Goal: Task Accomplishment & Management: Complete application form

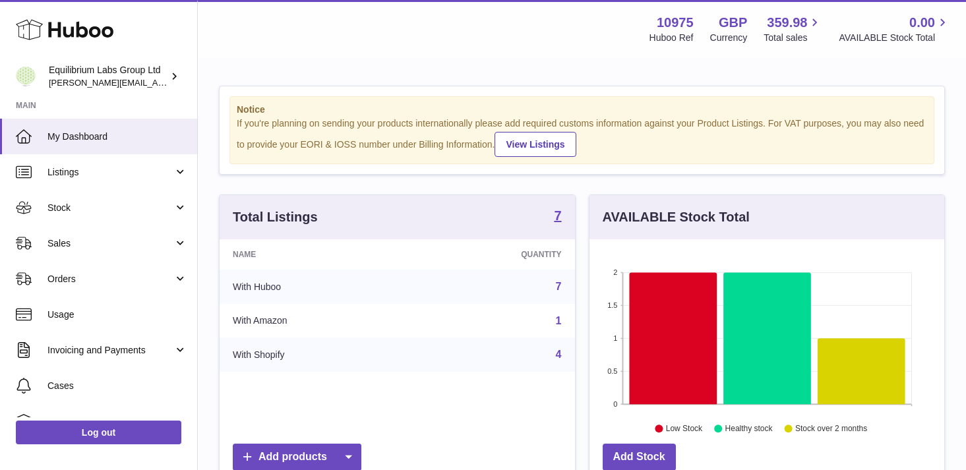
scroll to position [206, 355]
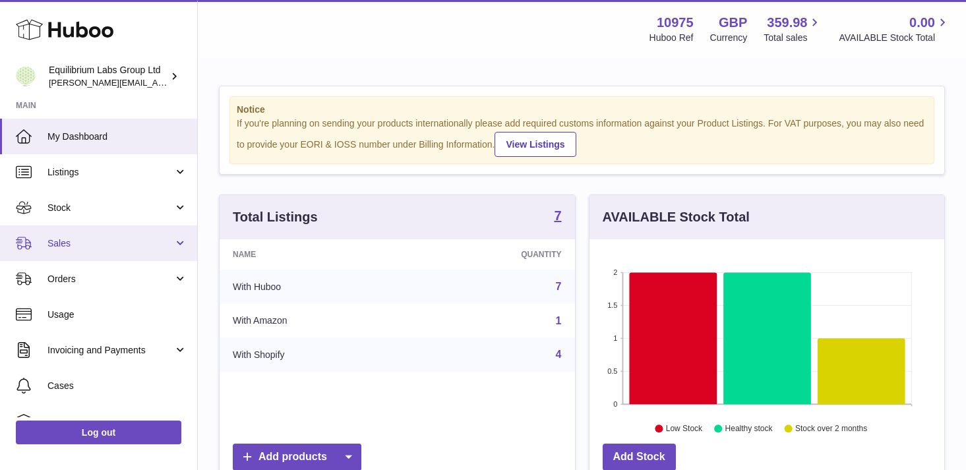
click at [158, 244] on span "Sales" at bounding box center [110, 243] width 126 height 13
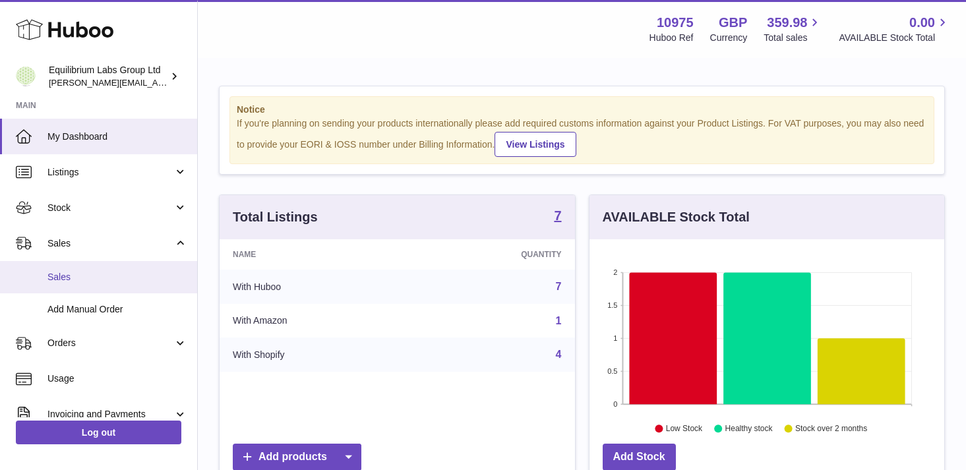
click at [144, 276] on span "Sales" at bounding box center [117, 277] width 140 height 13
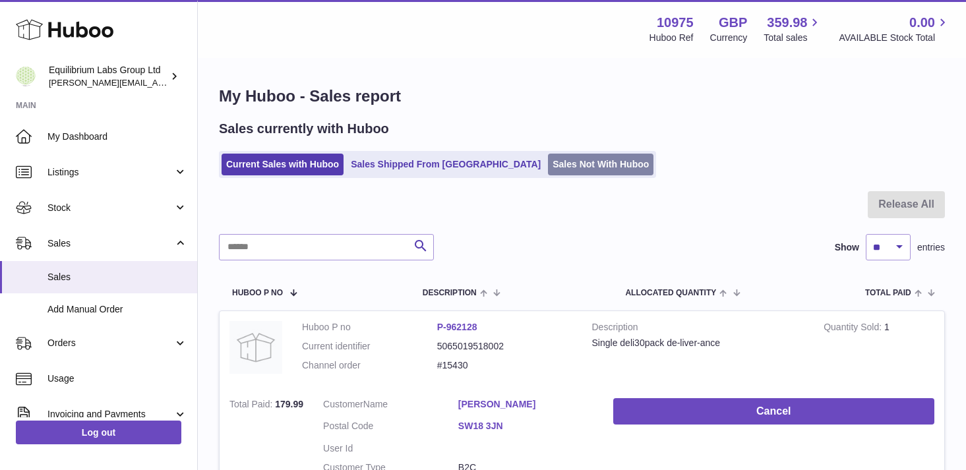
click at [548, 174] on link "Sales Not With Huboo" at bounding box center [601, 165] width 106 height 22
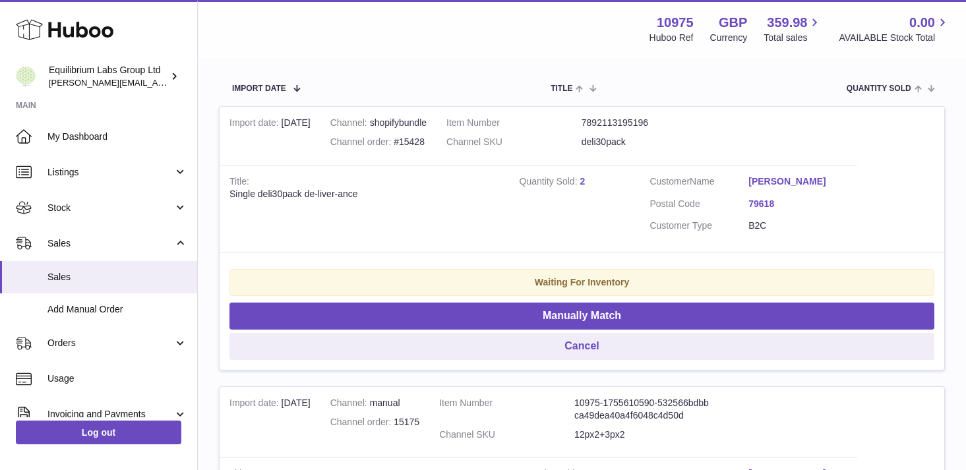
scroll to position [252, 0]
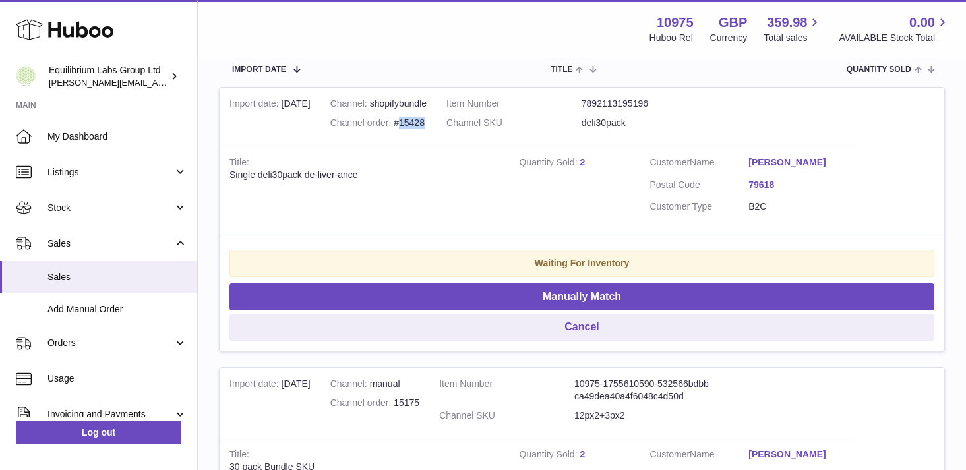
drag, startPoint x: 432, startPoint y: 119, endPoint x: 408, endPoint y: 124, distance: 24.2
click at [408, 124] on div "Channel order #15428" at bounding box center [378, 123] width 96 height 13
copy div "15428"
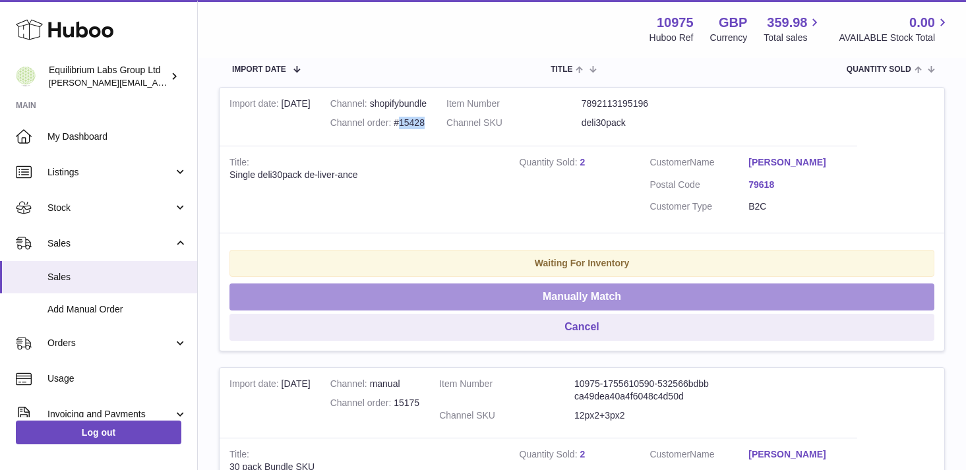
click at [623, 297] on button "Manually Match" at bounding box center [581, 297] width 705 height 27
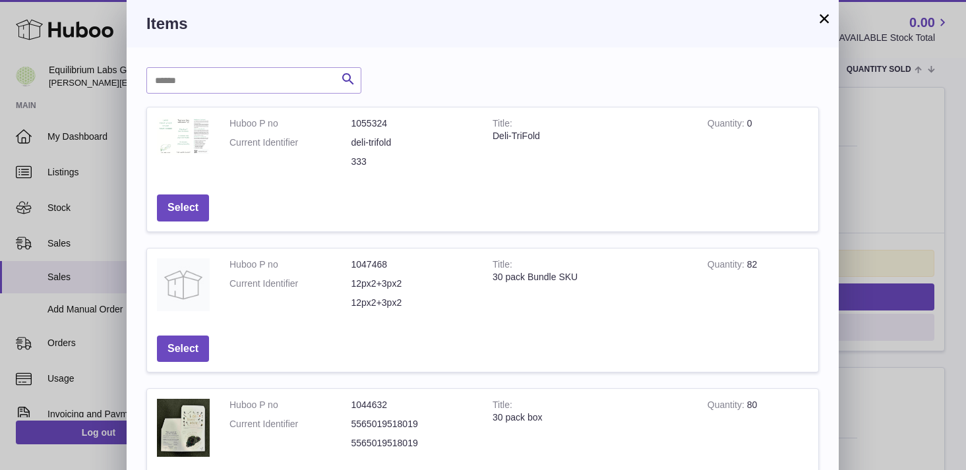
click at [828, 20] on button "×" at bounding box center [824, 19] width 16 height 16
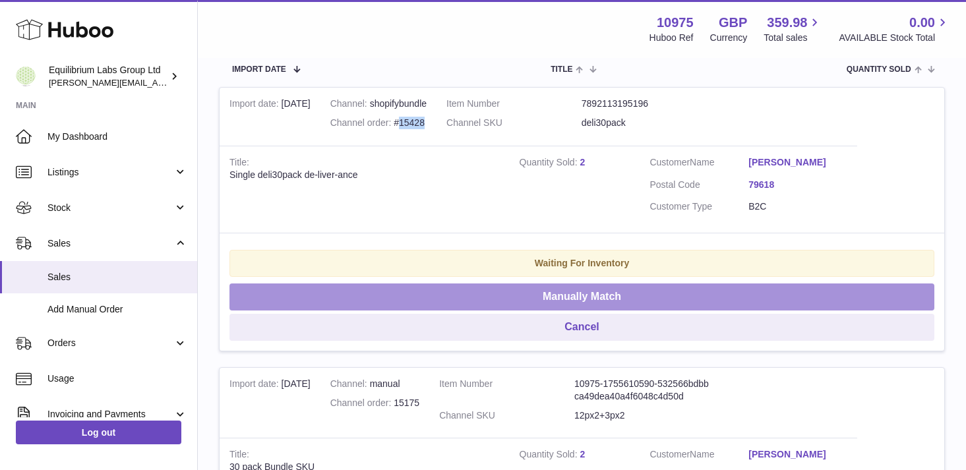
click at [578, 299] on button "Manually Match" at bounding box center [581, 297] width 705 height 27
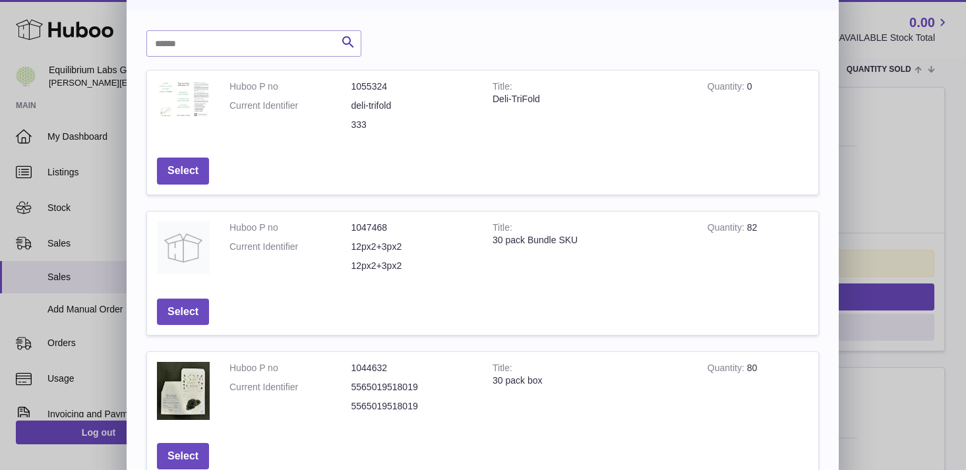
scroll to position [41, 0]
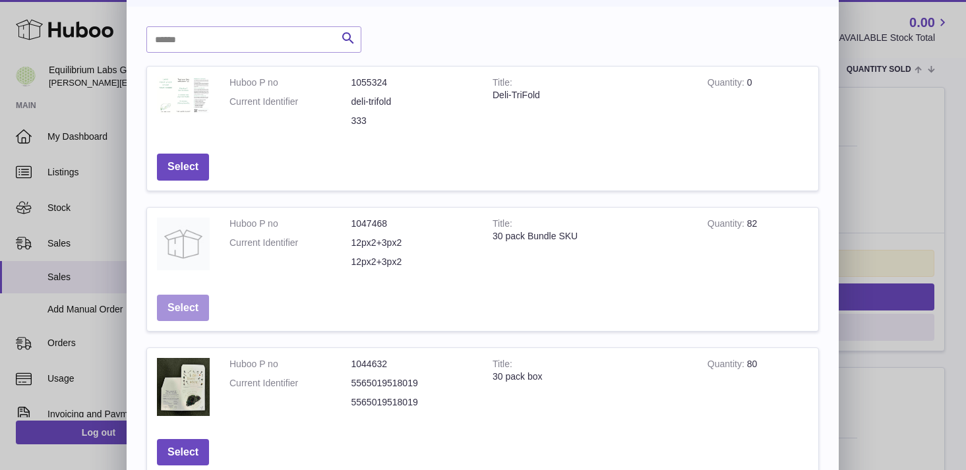
click at [187, 312] on button "Select" at bounding box center [183, 308] width 52 height 27
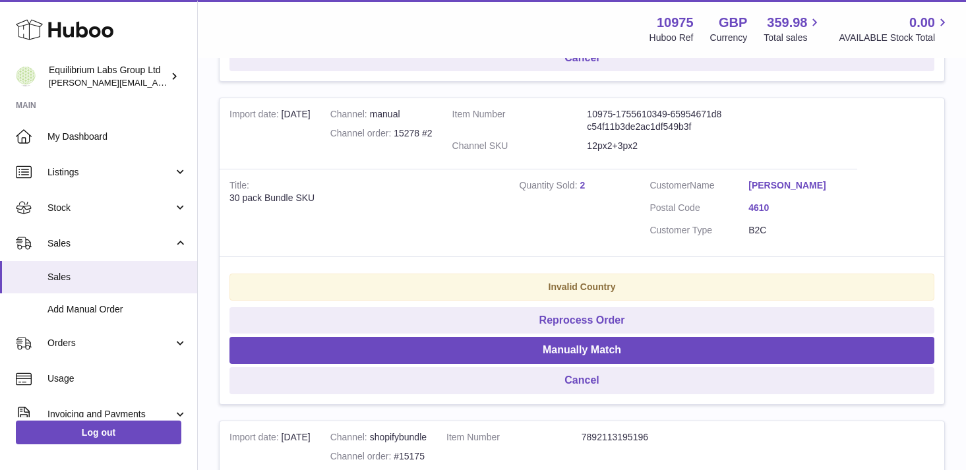
scroll to position [551, 0]
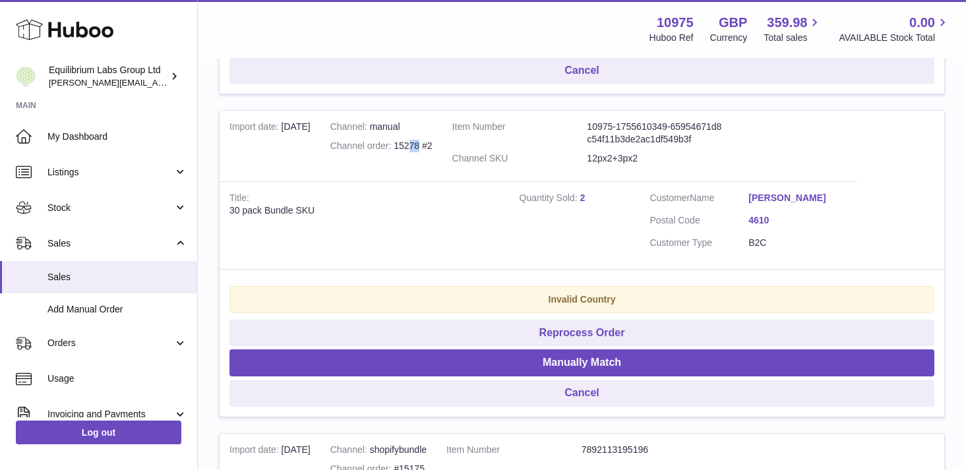
drag, startPoint x: 427, startPoint y: 149, endPoint x: 417, endPoint y: 150, distance: 9.3
click at [417, 150] on div "Channel order 15278 #2" at bounding box center [381, 146] width 102 height 13
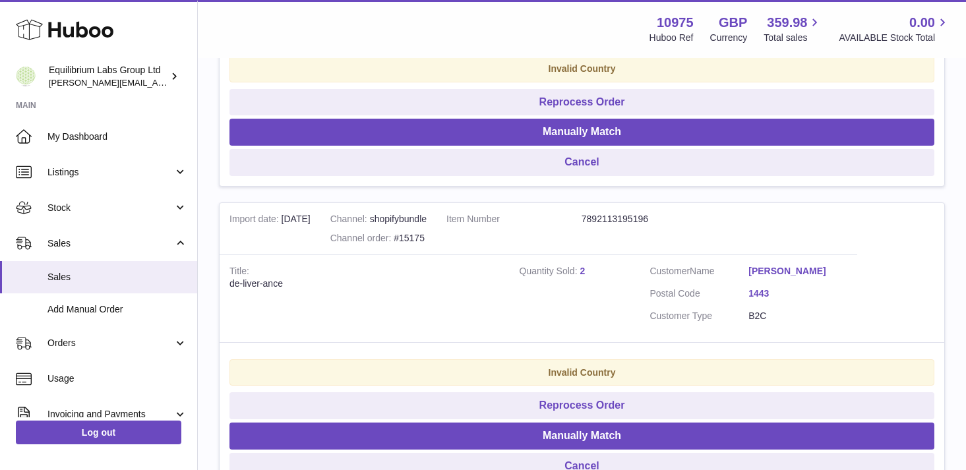
scroll to position [783, 0]
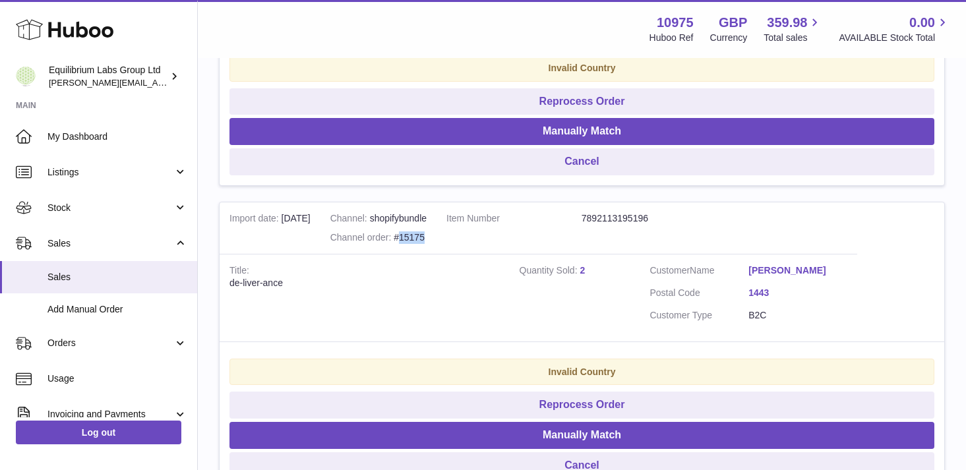
drag, startPoint x: 428, startPoint y: 242, endPoint x: 402, endPoint y: 242, distance: 26.4
click at [402, 242] on div "Channel order #15175" at bounding box center [378, 237] width 96 height 13
copy div "15175"
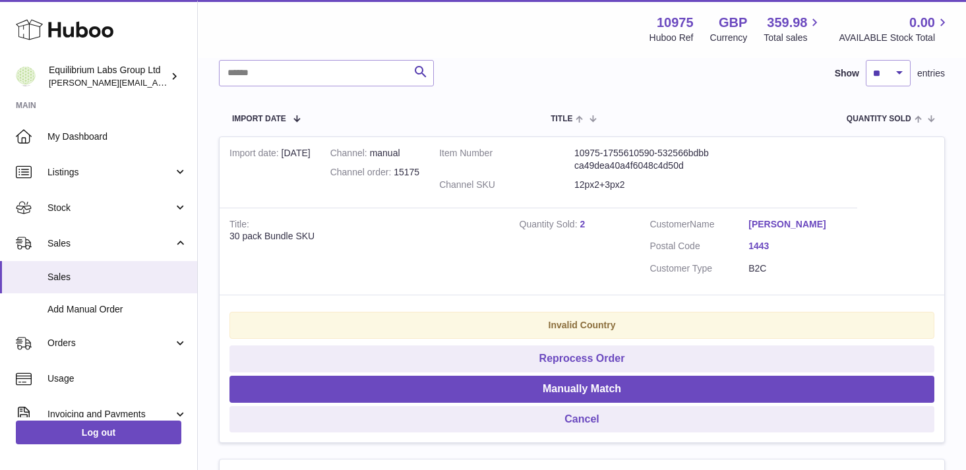
scroll to position [209, 0]
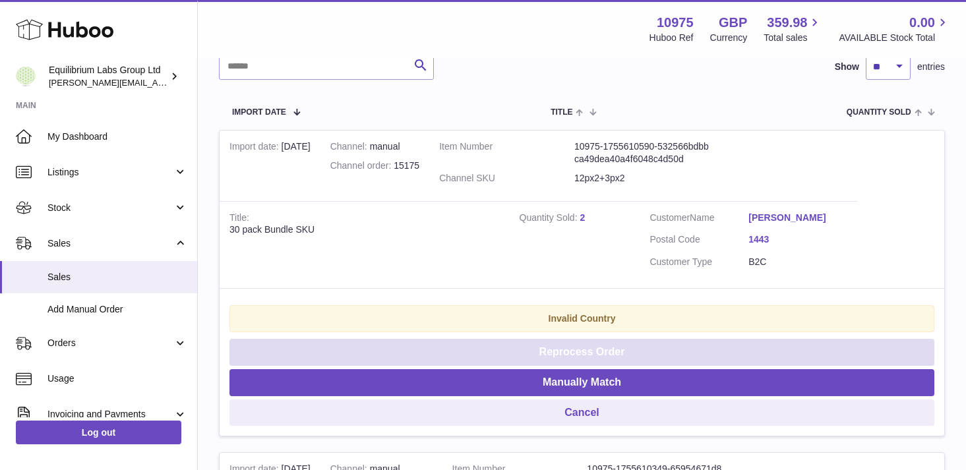
click at [599, 358] on button "Reprocess Order" at bounding box center [581, 352] width 705 height 27
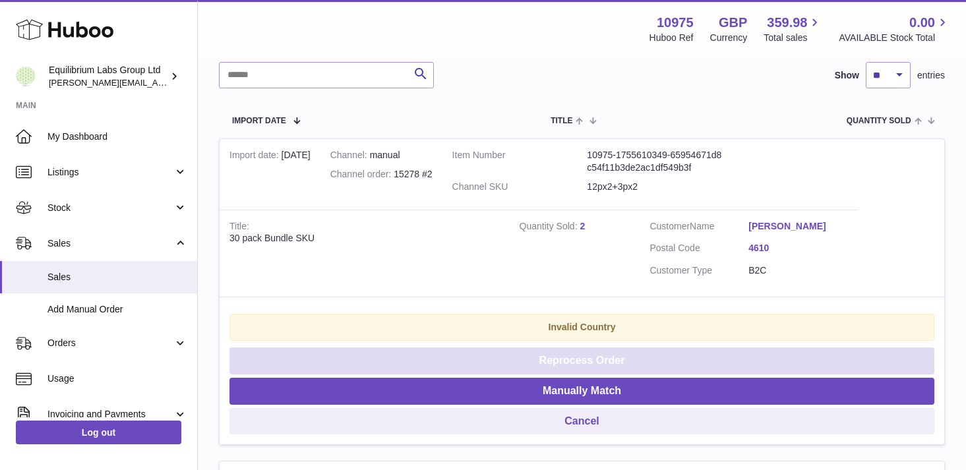
scroll to position [195, 0]
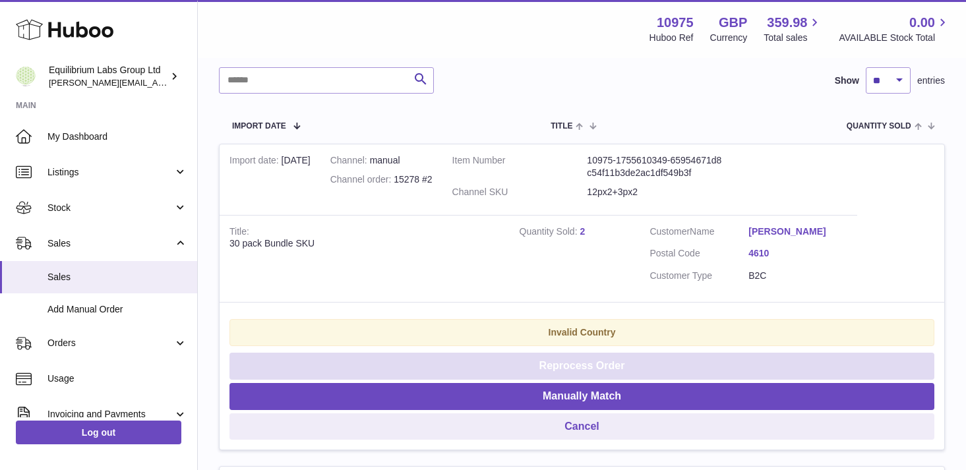
click at [595, 371] on button "Reprocess Order" at bounding box center [581, 366] width 705 height 27
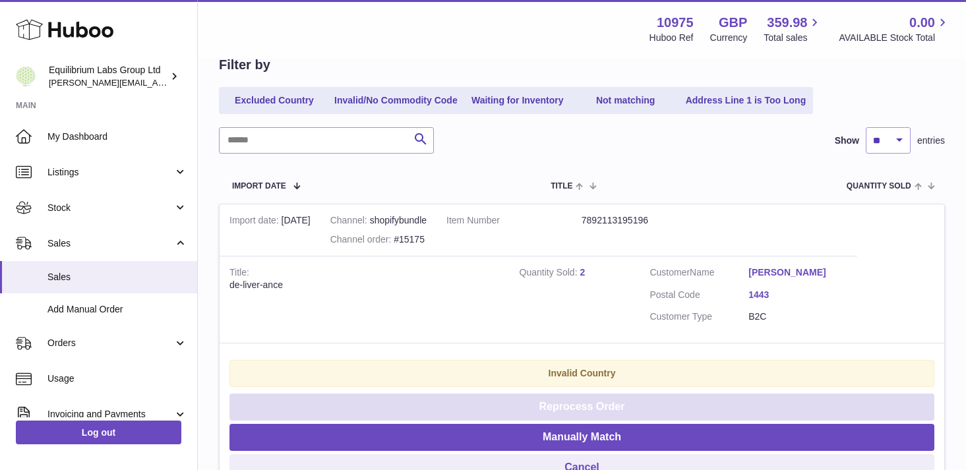
scroll to position [135, 0]
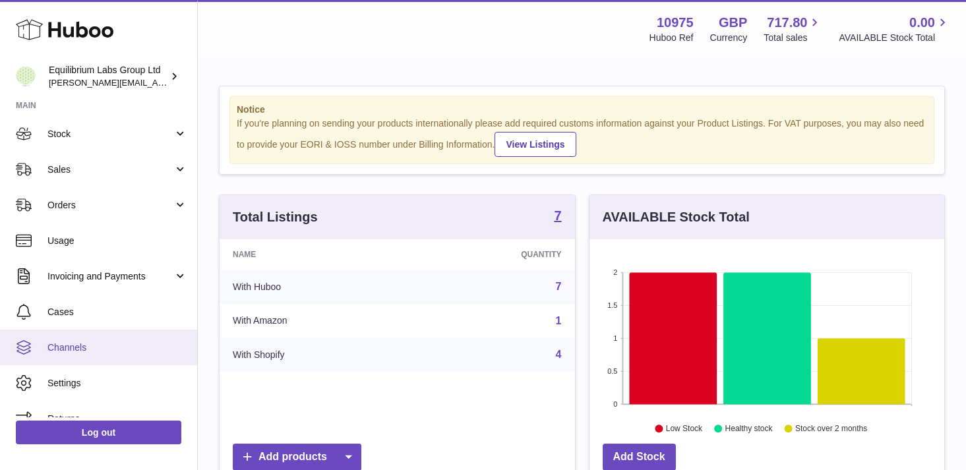
scroll to position [93, 0]
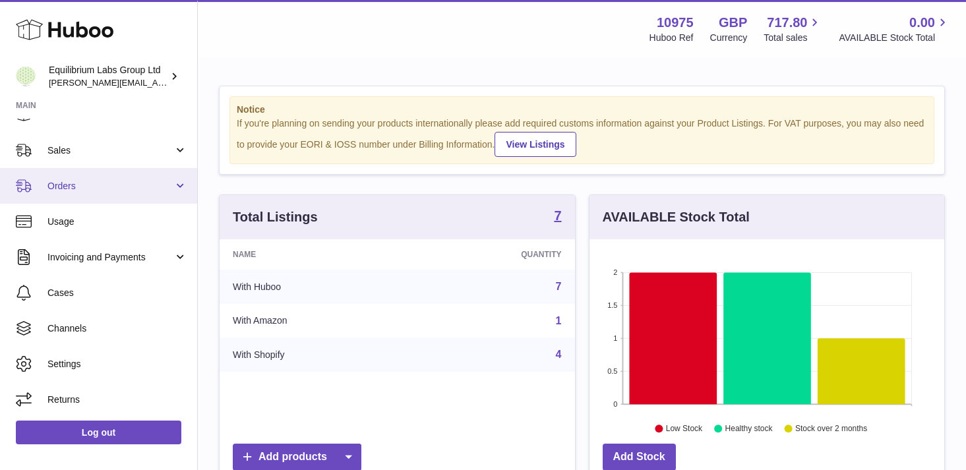
click at [158, 187] on span "Orders" at bounding box center [110, 186] width 126 height 13
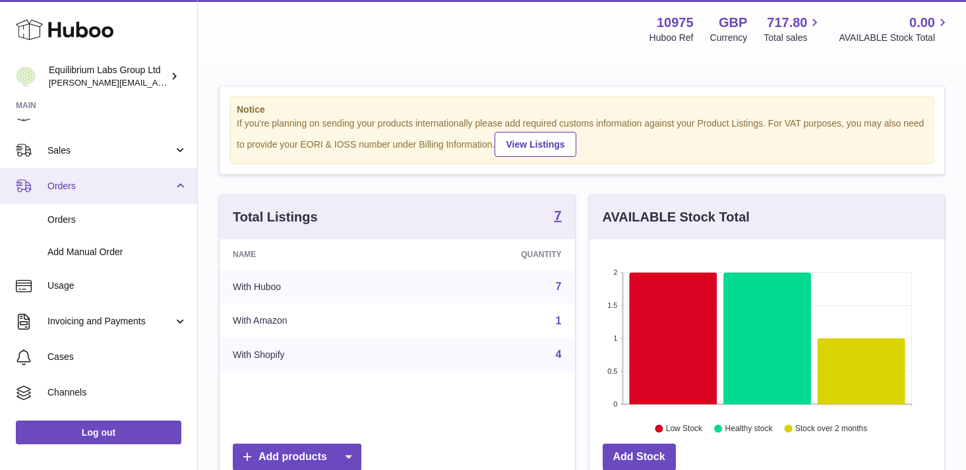
click at [174, 190] on link "Orders" at bounding box center [98, 186] width 197 height 36
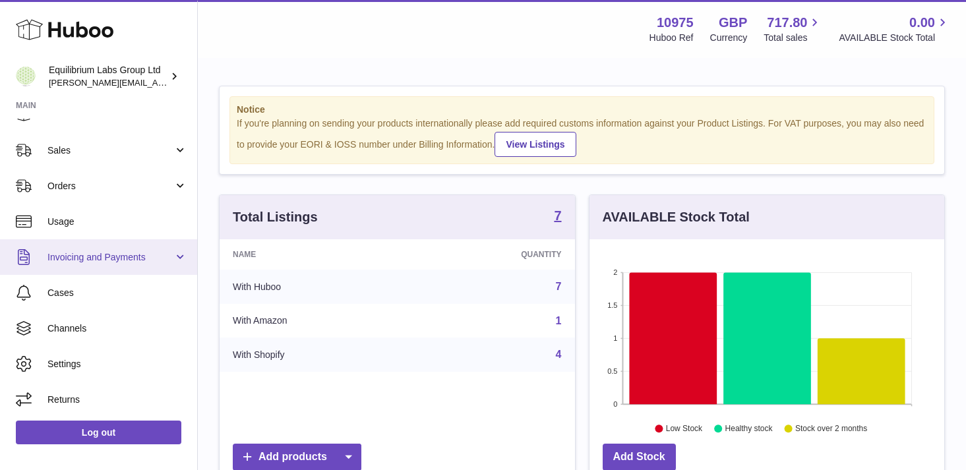
click at [160, 256] on span "Invoicing and Payments" at bounding box center [110, 257] width 126 height 13
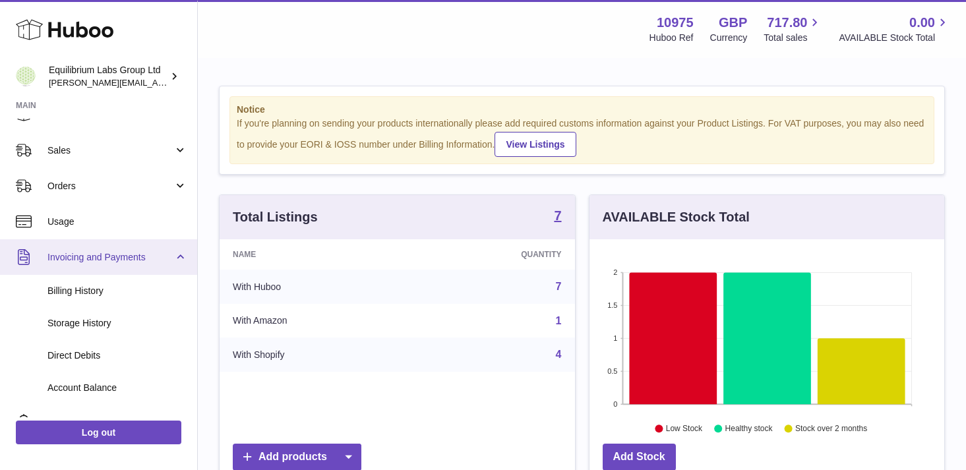
click at [160, 256] on span "Invoicing and Payments" at bounding box center [110, 257] width 126 height 13
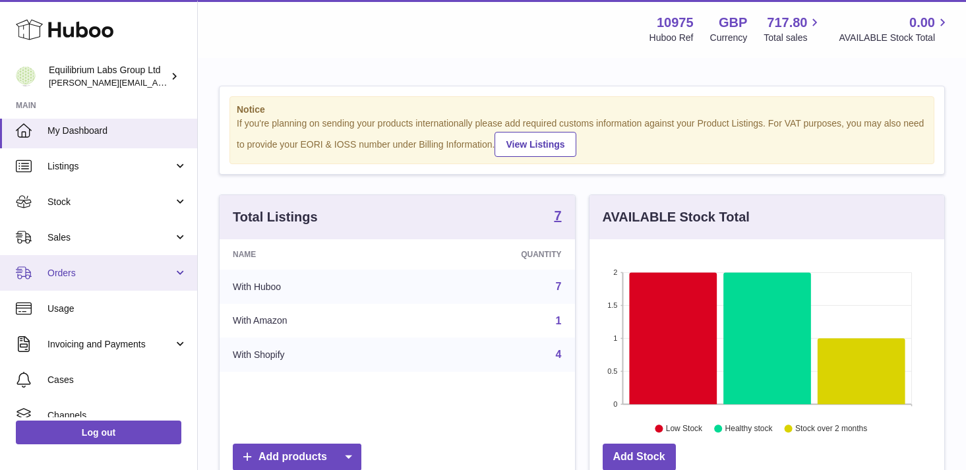
scroll to position [7, 0]
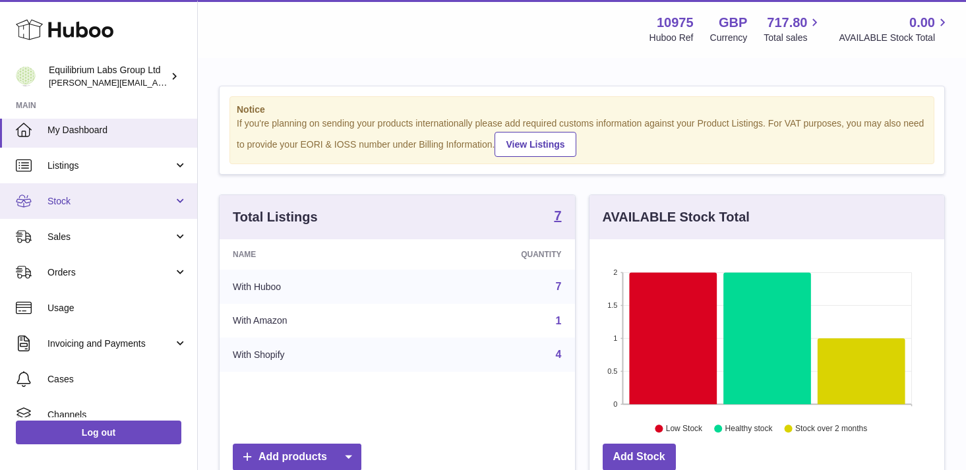
click at [166, 196] on span "Stock" at bounding box center [110, 201] width 126 height 13
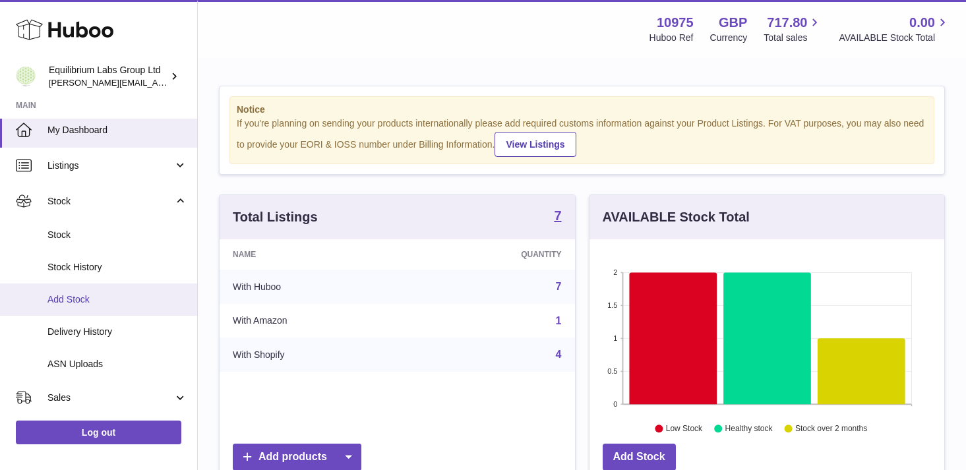
scroll to position [47, 0]
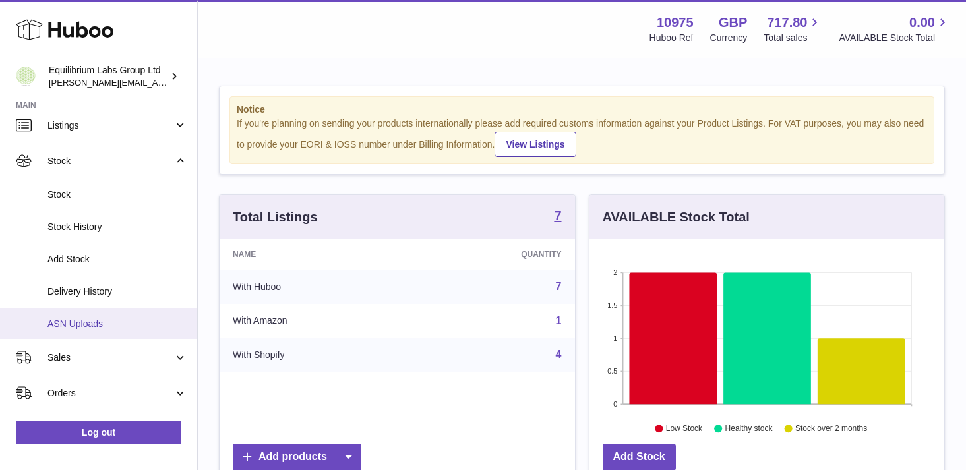
click at [117, 330] on link "ASN Uploads" at bounding box center [98, 324] width 197 height 32
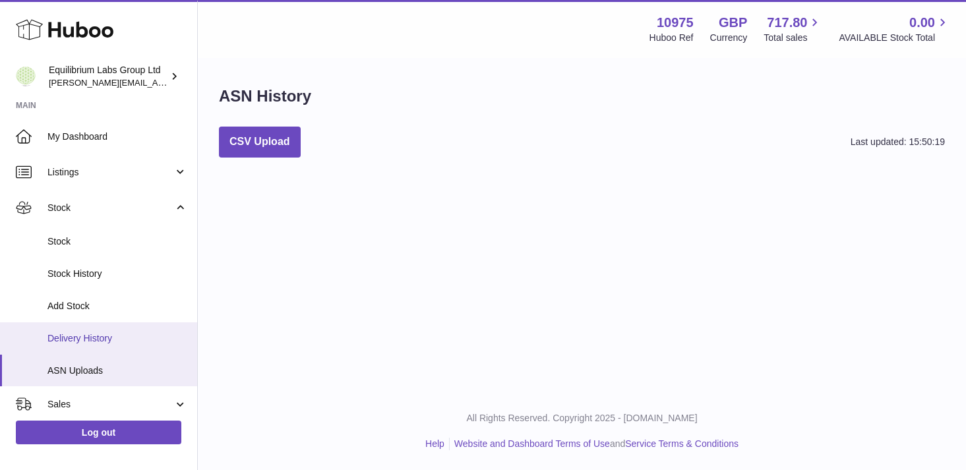
click at [141, 341] on span "Delivery History" at bounding box center [117, 338] width 140 height 13
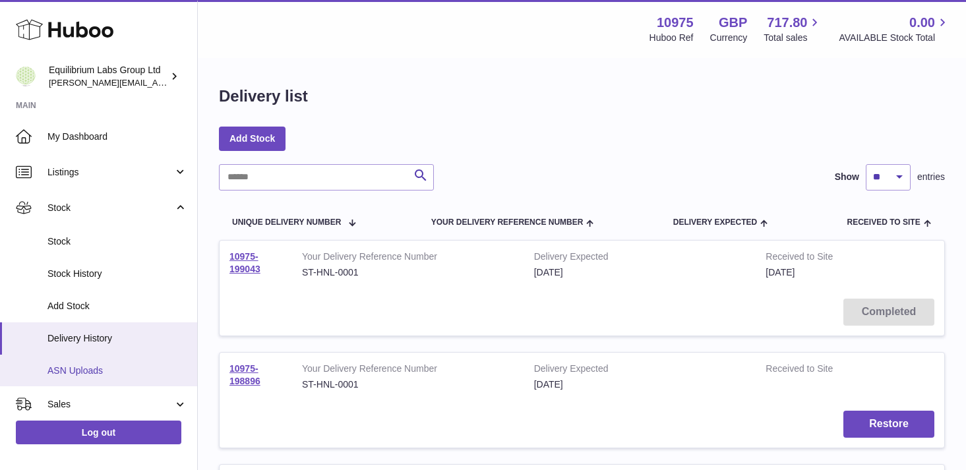
click at [138, 375] on span "ASN Uploads" at bounding box center [117, 371] width 140 height 13
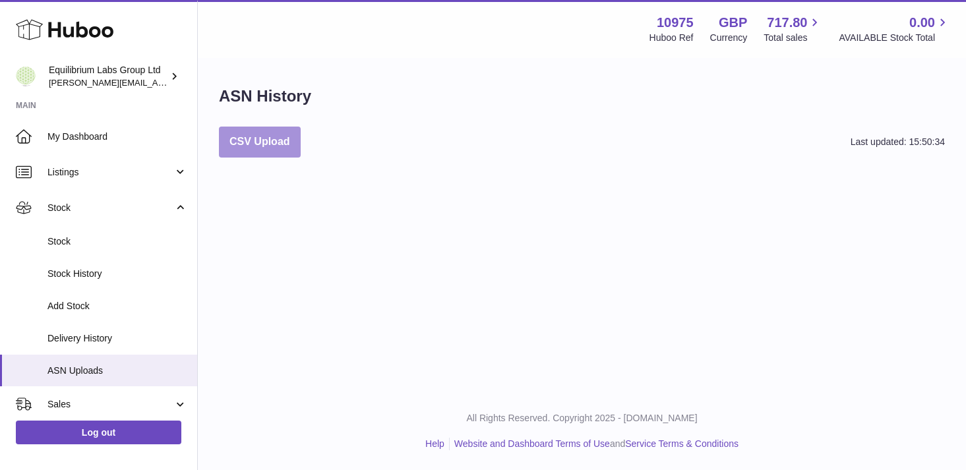
click at [243, 148] on button "CSV Upload" at bounding box center [260, 142] width 82 height 31
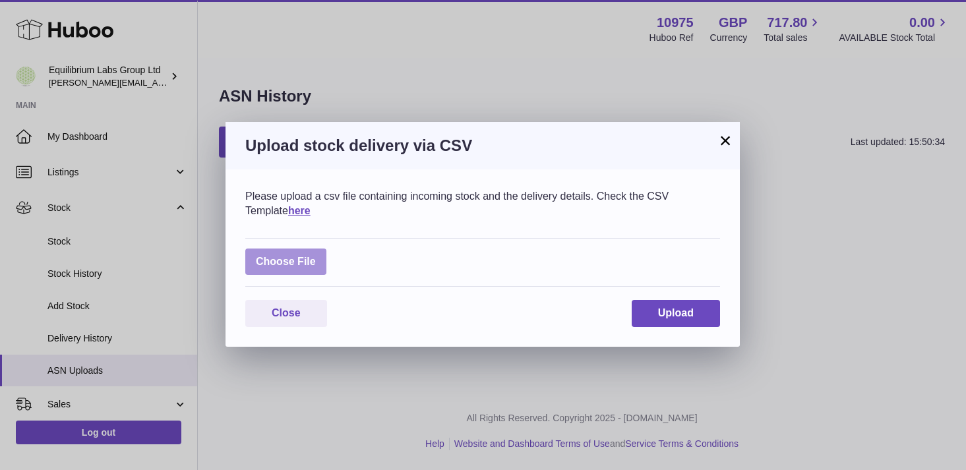
click at [295, 251] on label at bounding box center [285, 262] width 81 height 27
click at [316, 255] on input "file" at bounding box center [316, 255] width 1 height 1
type input "**********"
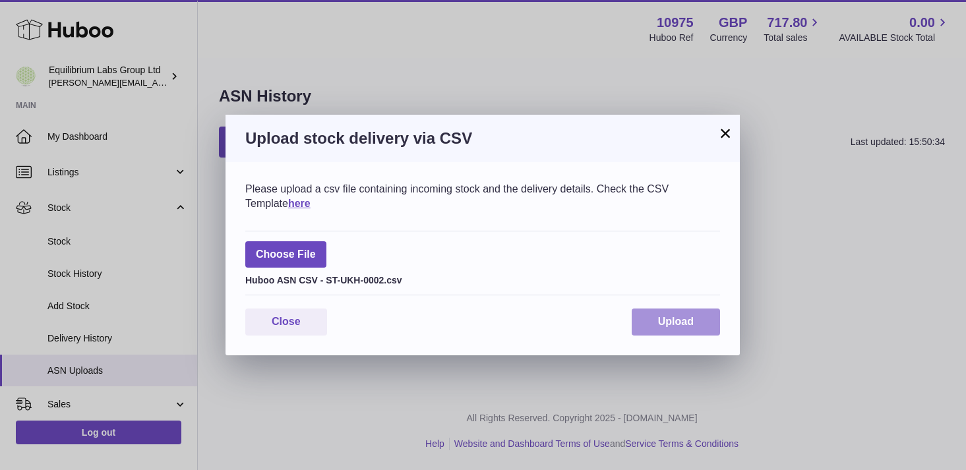
click at [698, 324] on button "Upload" at bounding box center [676, 322] width 88 height 27
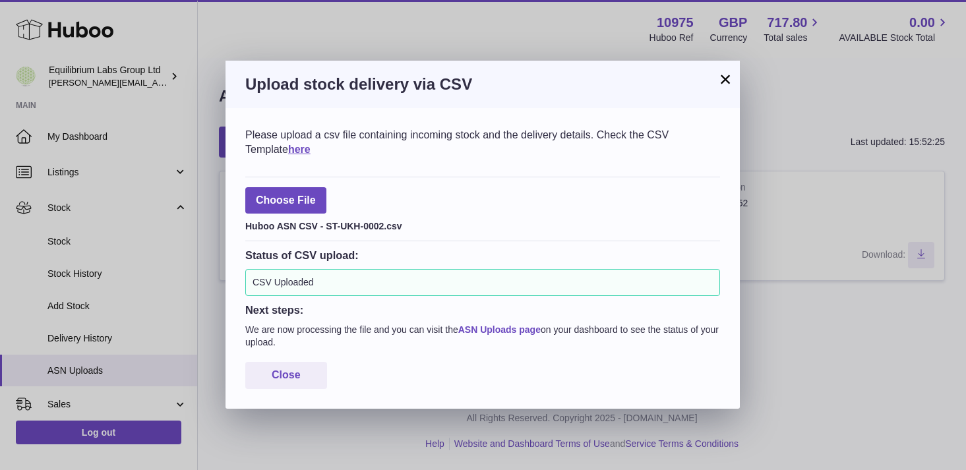
click at [513, 327] on link "ASN Uploads page" at bounding box center [499, 329] width 82 height 11
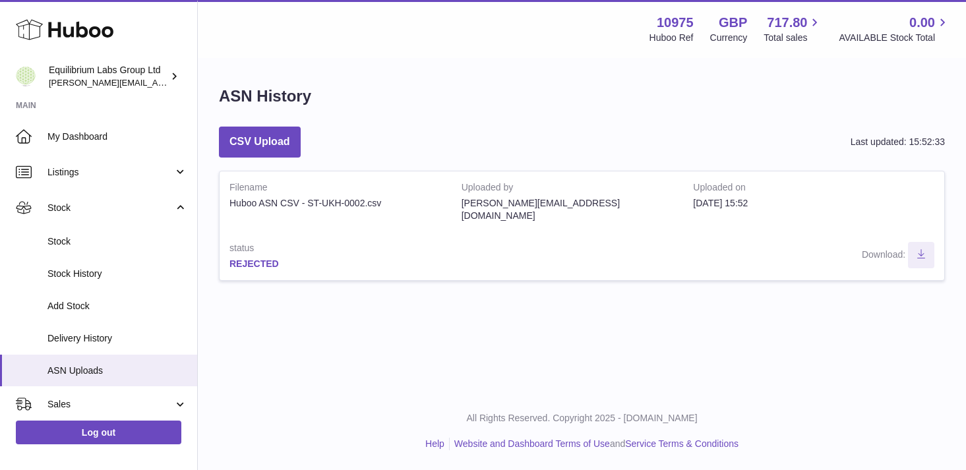
click at [262, 258] on link "REJECTED" at bounding box center [253, 263] width 49 height 11
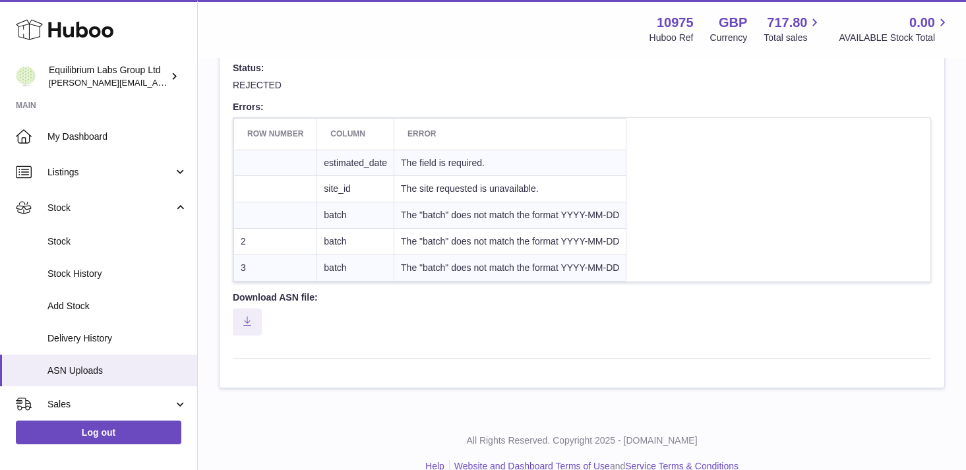
scroll to position [264, 0]
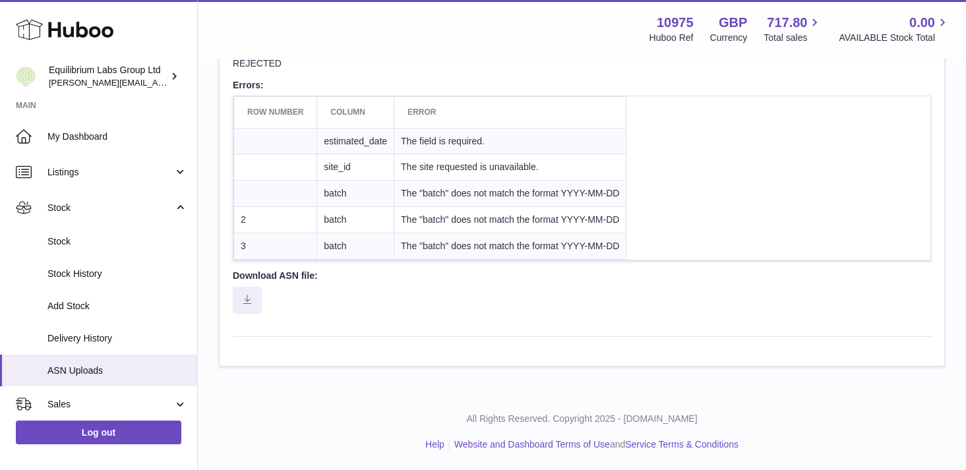
click at [346, 240] on td "batch" at bounding box center [355, 246] width 77 height 26
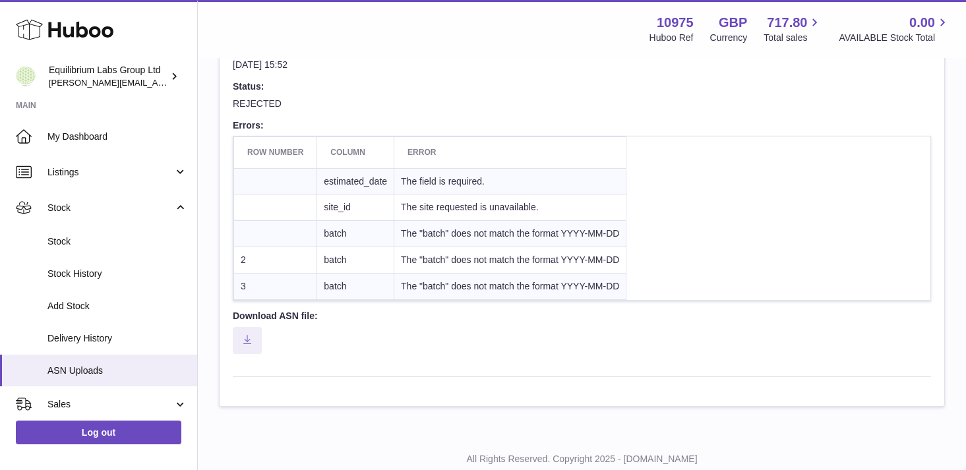
click at [267, 173] on td at bounding box center [275, 181] width 83 height 26
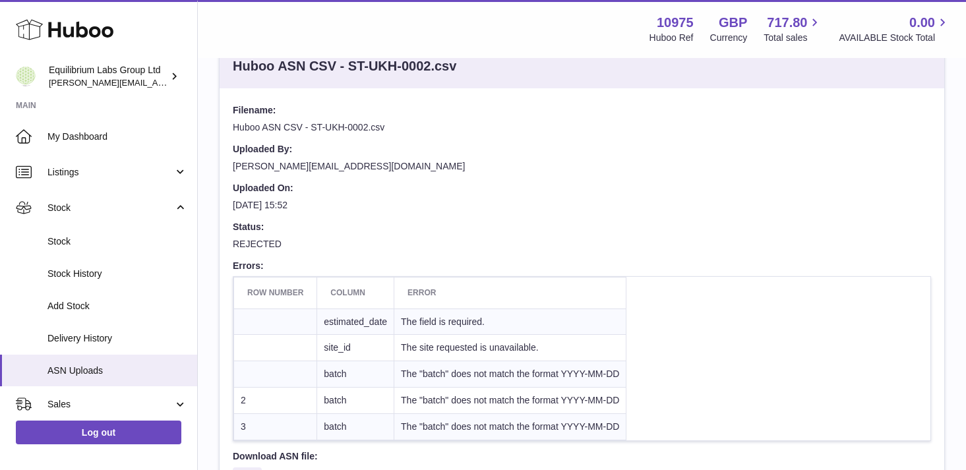
scroll to position [84, 0]
click at [97, 380] on link "ASN Uploads" at bounding box center [98, 371] width 197 height 32
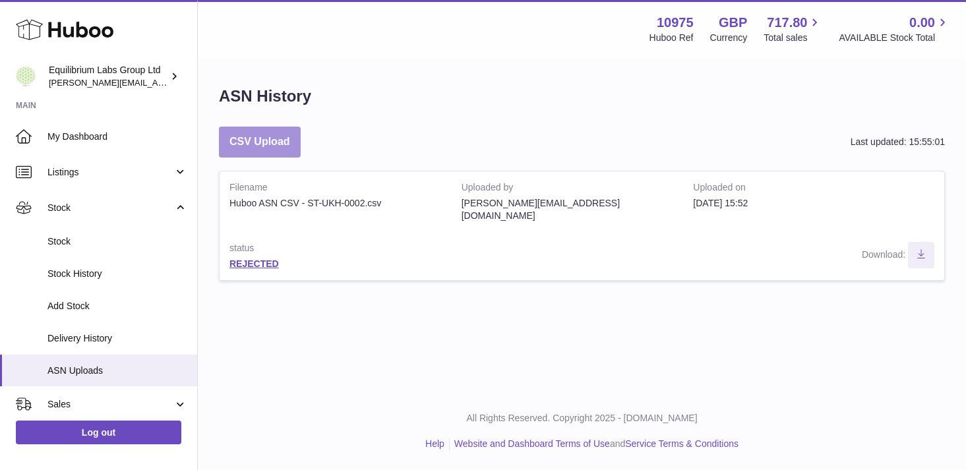
click at [267, 144] on button "CSV Upload" at bounding box center [260, 142] width 82 height 31
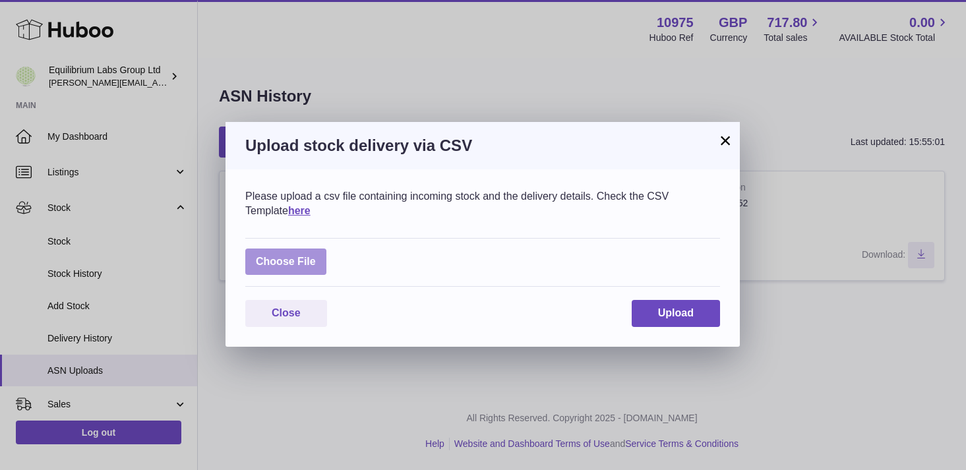
click at [305, 265] on label at bounding box center [285, 262] width 81 height 27
click at [316, 256] on input "file" at bounding box center [316, 255] width 1 height 1
type input "**********"
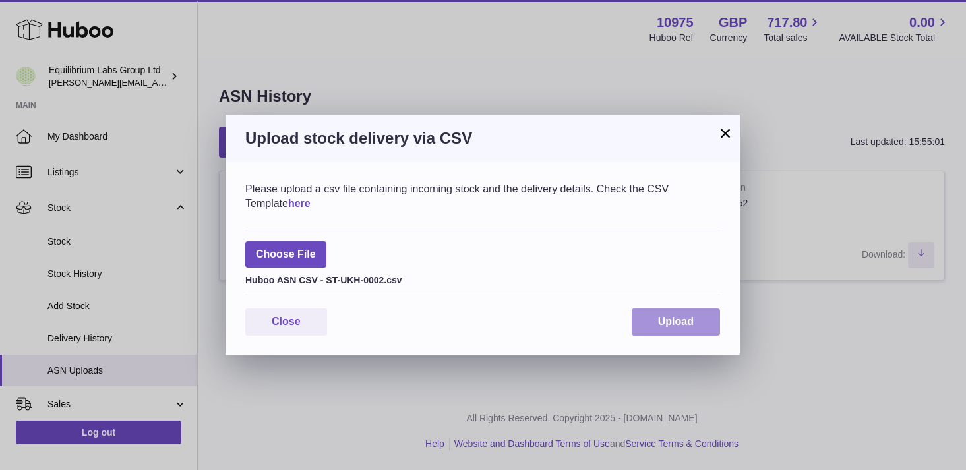
click at [680, 323] on span "Upload" at bounding box center [676, 321] width 36 height 11
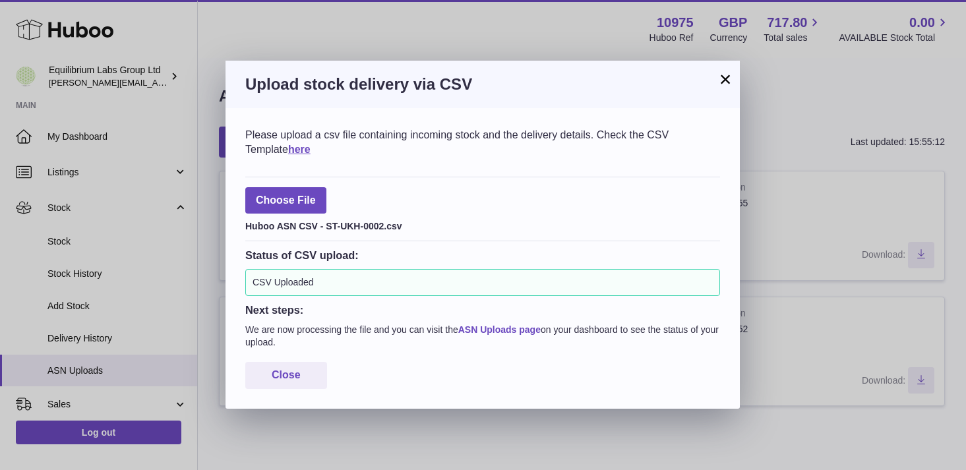
click at [500, 330] on link "ASN Uploads page" at bounding box center [499, 329] width 82 height 11
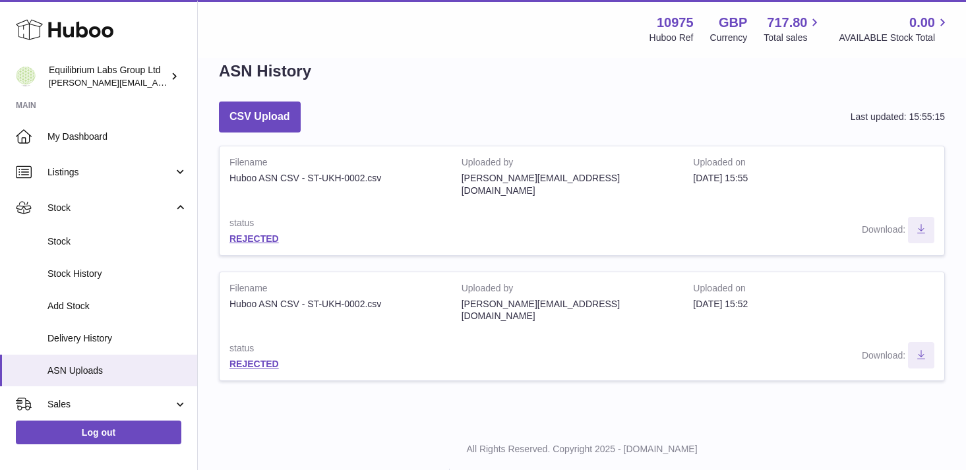
scroll to position [31, 0]
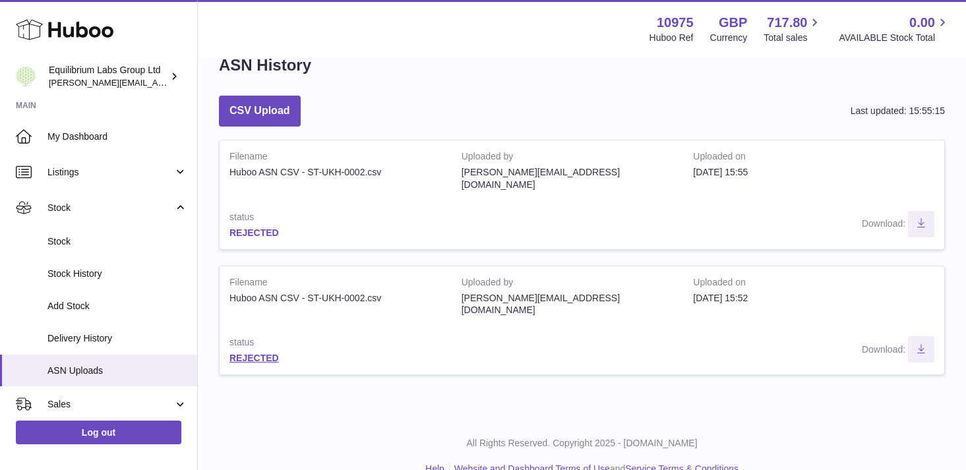
click at [258, 227] on link "REJECTED" at bounding box center [253, 232] width 49 height 11
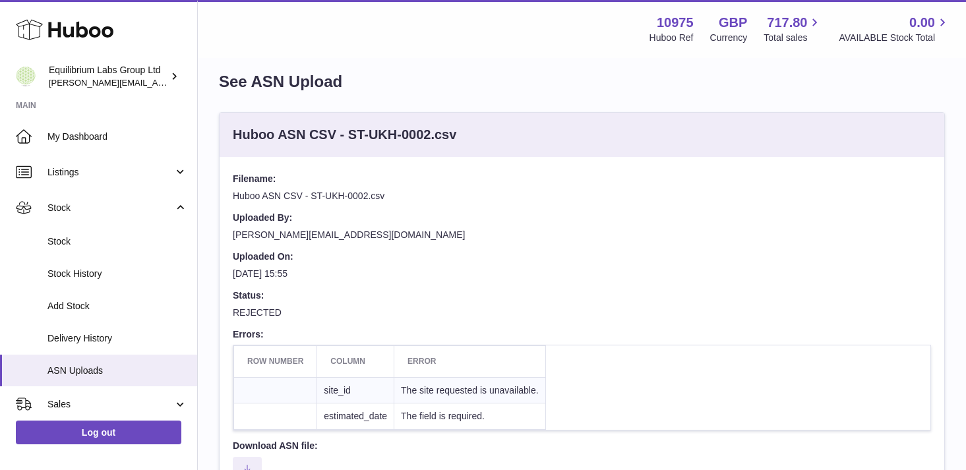
scroll to position [15, 0]
click at [113, 369] on span "ASN Uploads" at bounding box center [117, 371] width 140 height 13
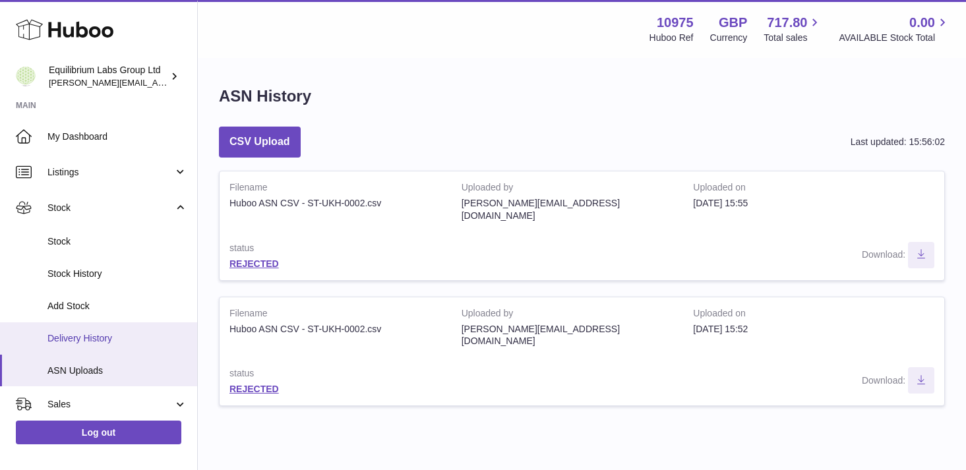
click at [89, 339] on span "Delivery History" at bounding box center [117, 338] width 140 height 13
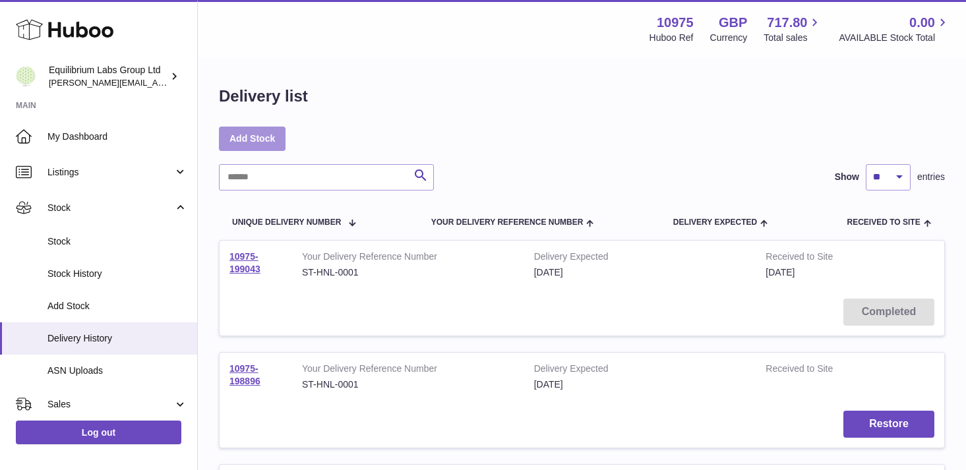
click at [255, 127] on link "Add Stock" at bounding box center [252, 139] width 67 height 24
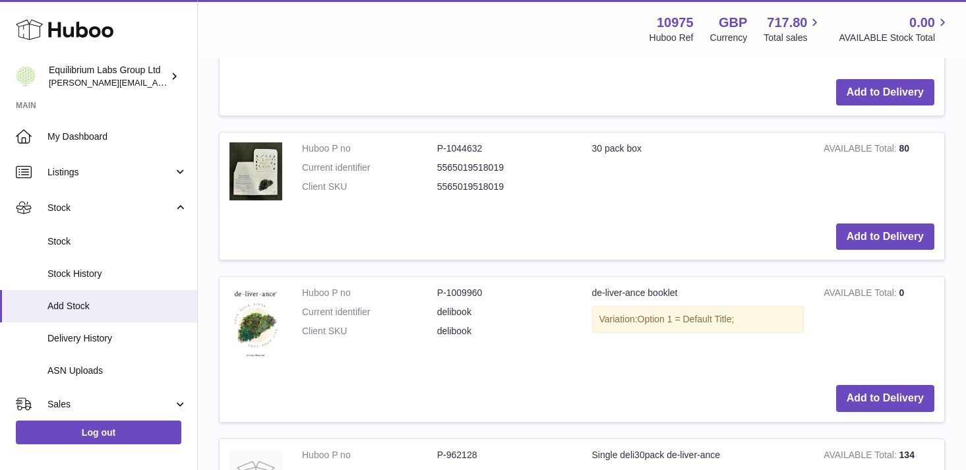
scroll to position [593, 0]
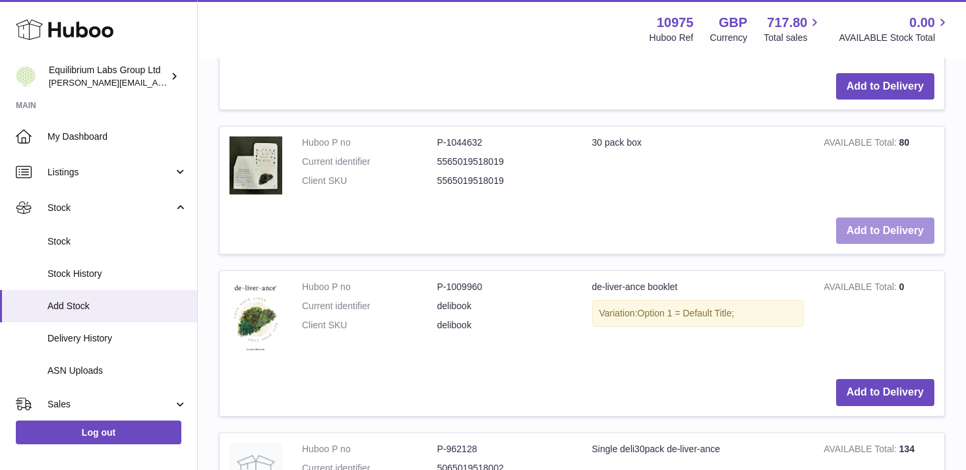
click at [878, 233] on button "Add to Delivery" at bounding box center [885, 231] width 98 height 27
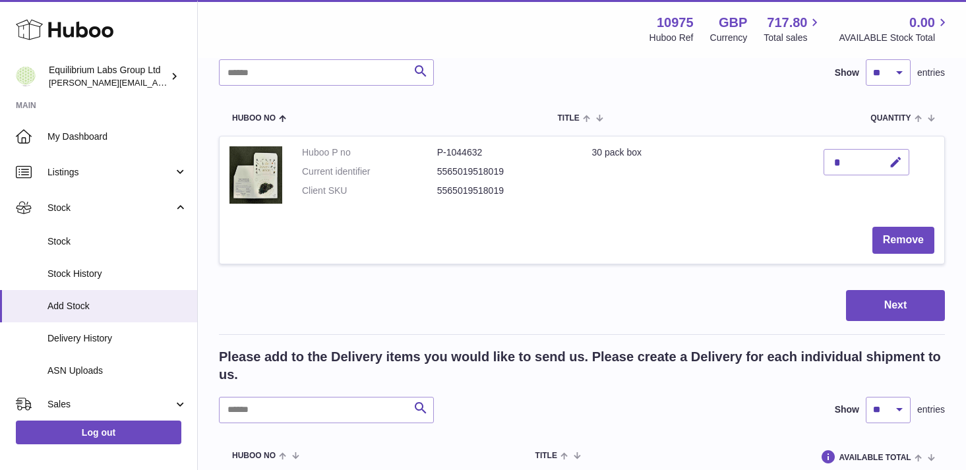
scroll to position [0, 0]
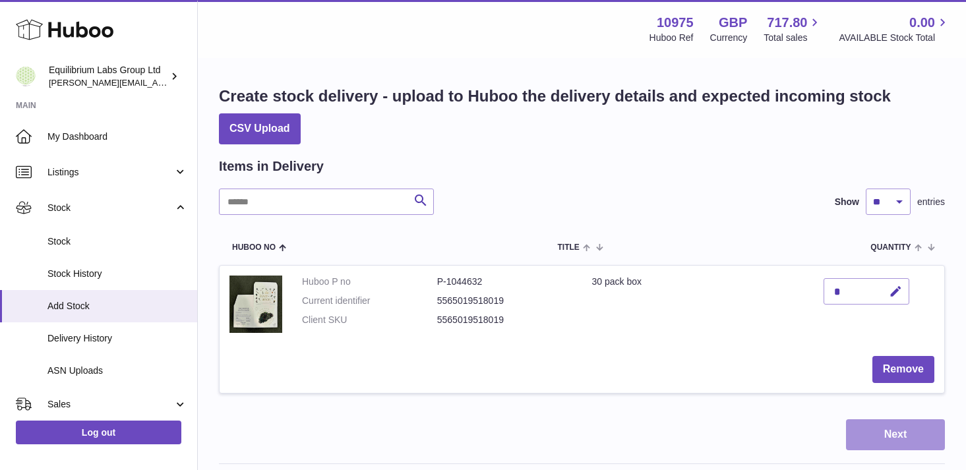
click at [900, 424] on button "Next" at bounding box center [895, 434] width 99 height 31
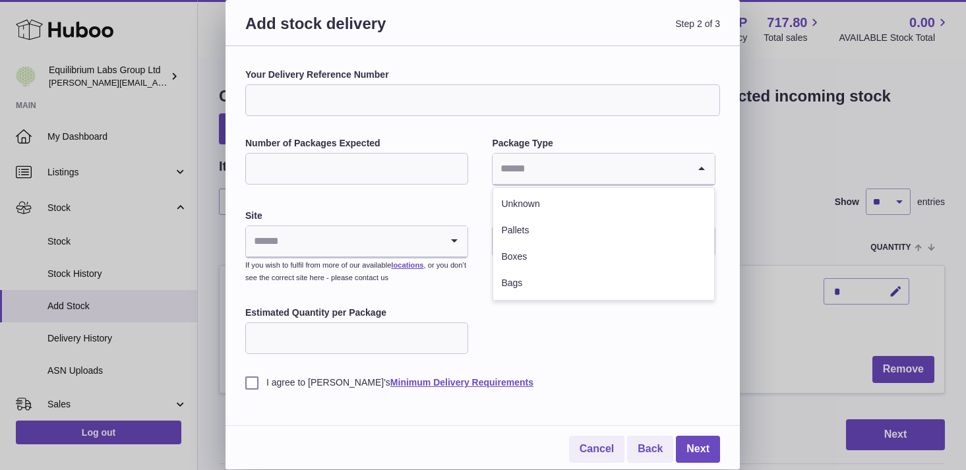
click at [576, 175] on input "Search for option" at bounding box center [590, 169] width 195 height 30
click at [400, 190] on div "Your Delivery Reference Number Number of Packages Expected Package Type Loading…" at bounding box center [482, 229] width 475 height 320
click at [400, 245] on input "Search for option" at bounding box center [343, 241] width 195 height 30
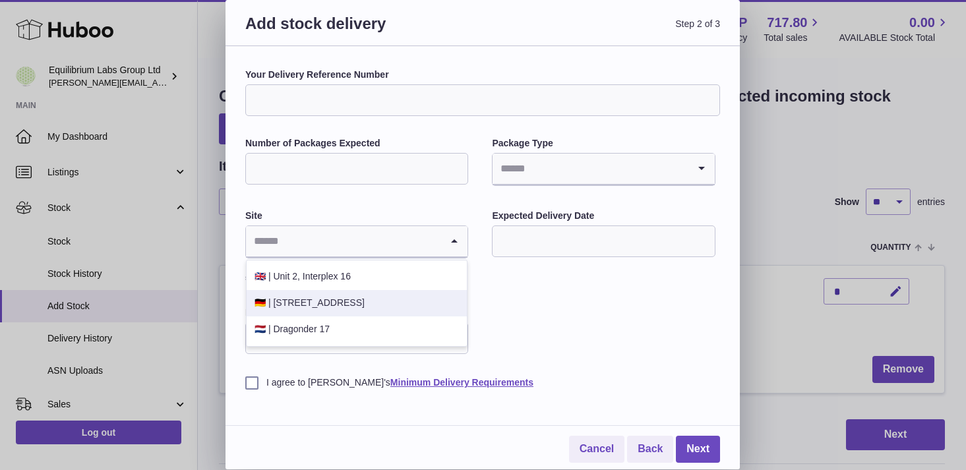
click at [513, 318] on div "Your Delivery Reference Number Number of Packages Expected Package Type Loading…" at bounding box center [482, 229] width 475 height 320
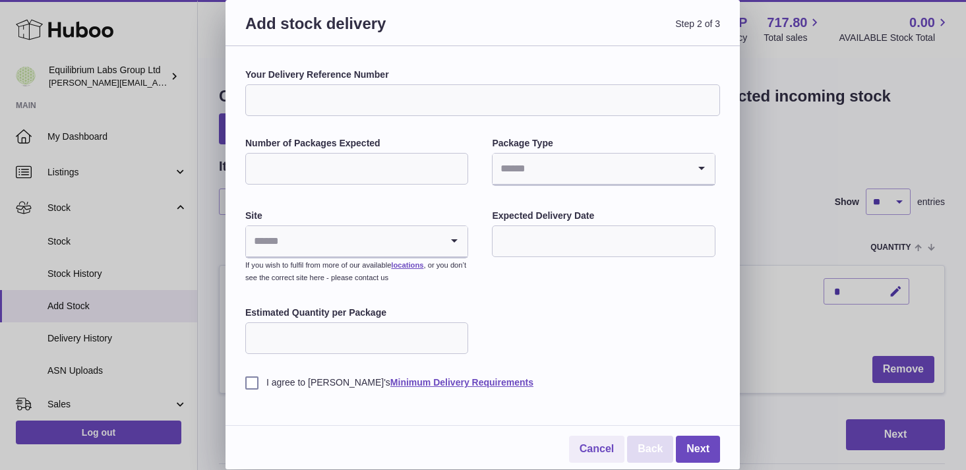
click at [638, 448] on link "Back" at bounding box center [650, 449] width 46 height 27
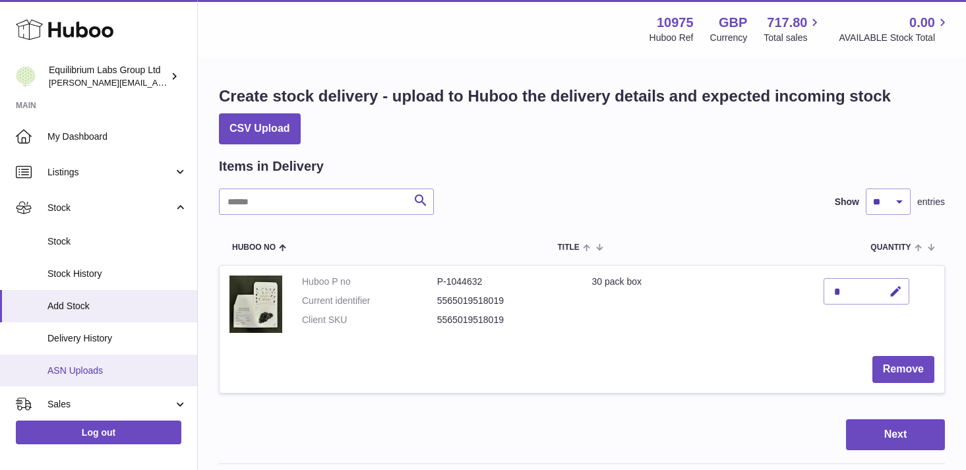
click at [115, 369] on span "ASN Uploads" at bounding box center [117, 371] width 140 height 13
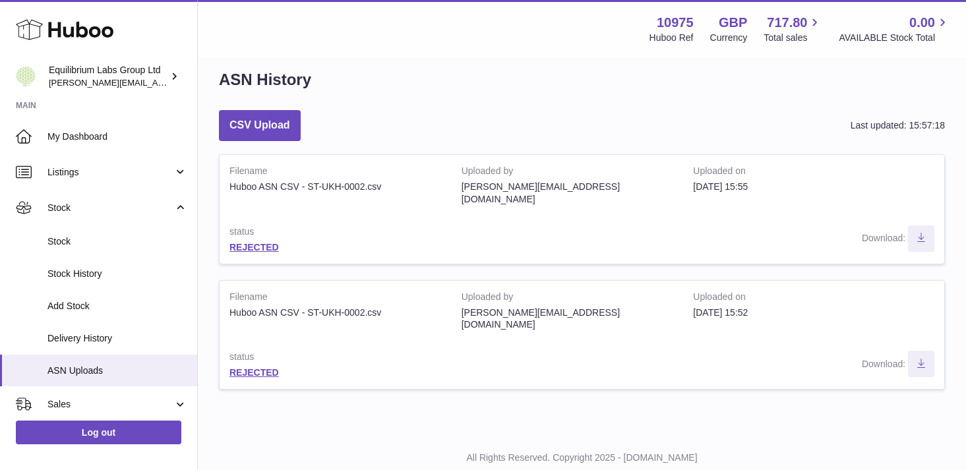
scroll to position [18, 0]
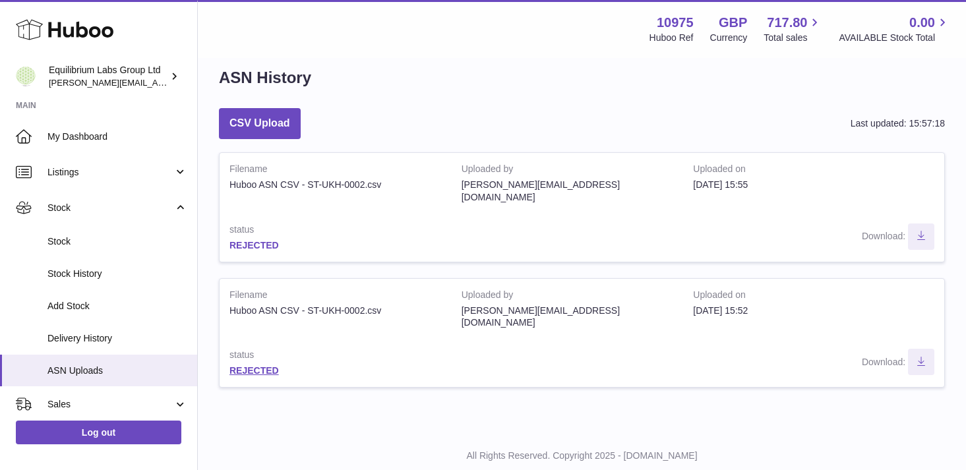
click at [260, 240] on link "REJECTED" at bounding box center [253, 245] width 49 height 11
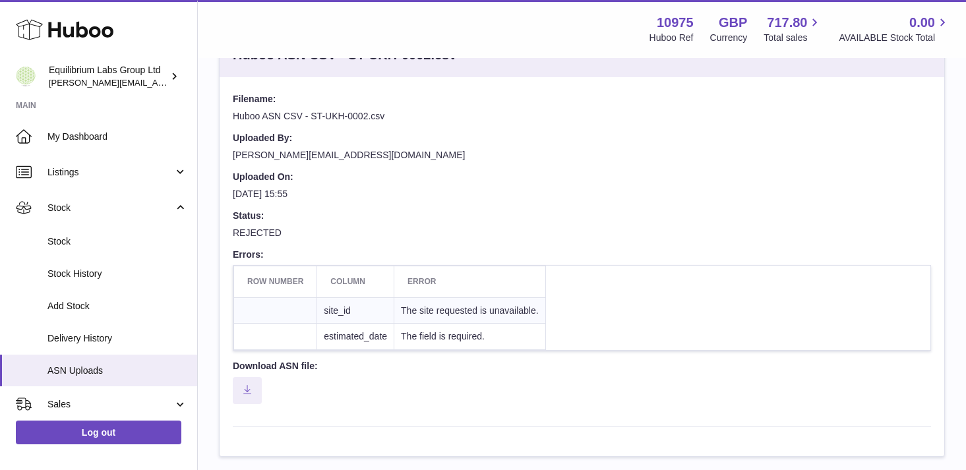
scroll to position [95, 0]
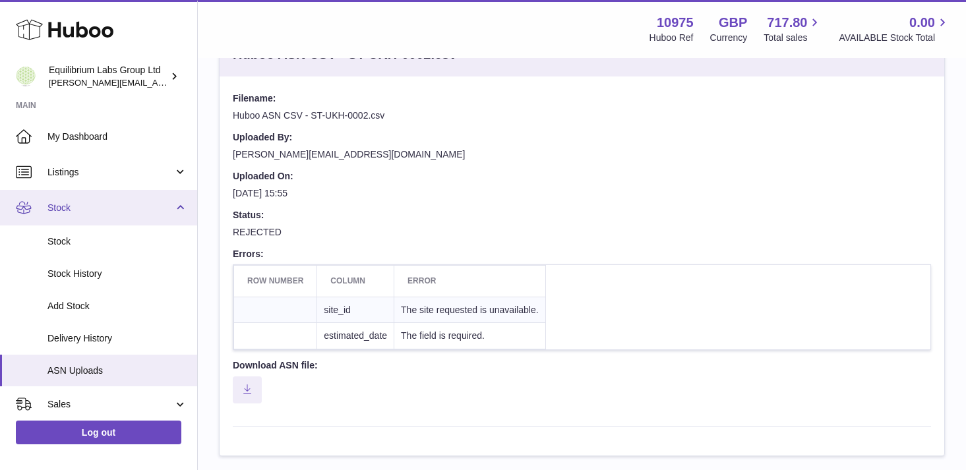
click at [175, 209] on link "Stock" at bounding box center [98, 208] width 197 height 36
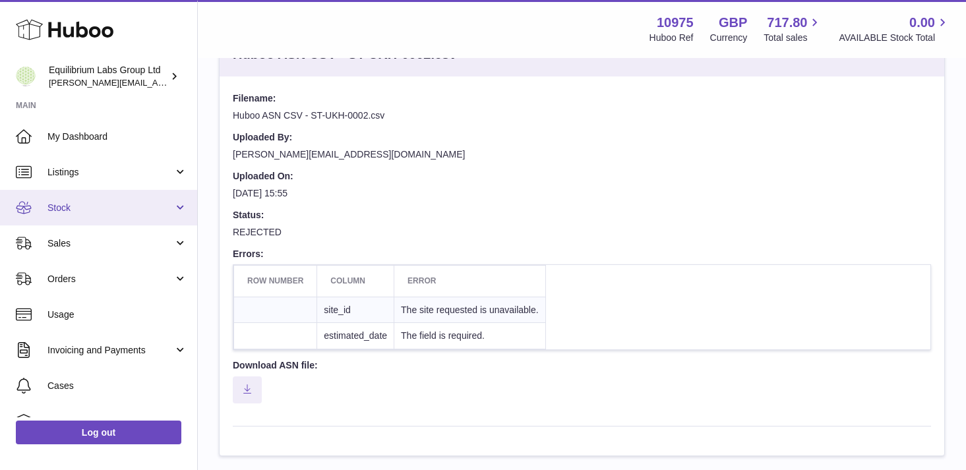
click at [165, 207] on span "Stock" at bounding box center [110, 208] width 126 height 13
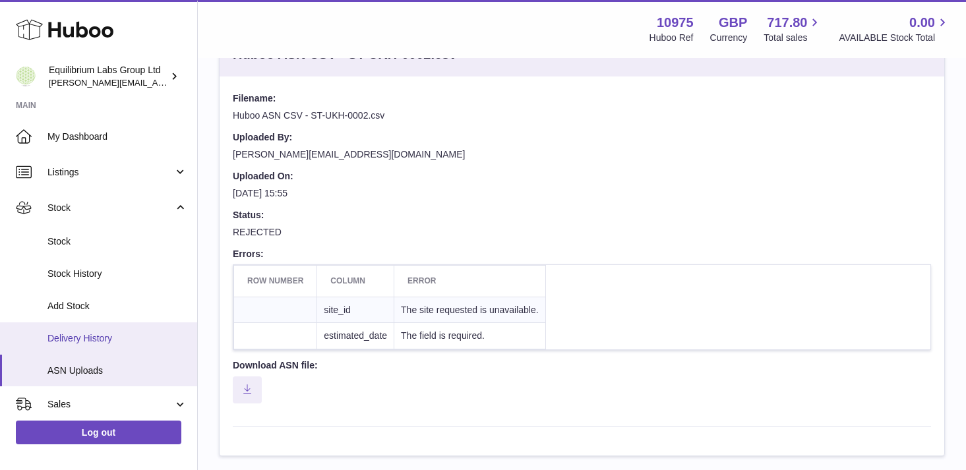
click at [109, 330] on link "Delivery History" at bounding box center [98, 338] width 197 height 32
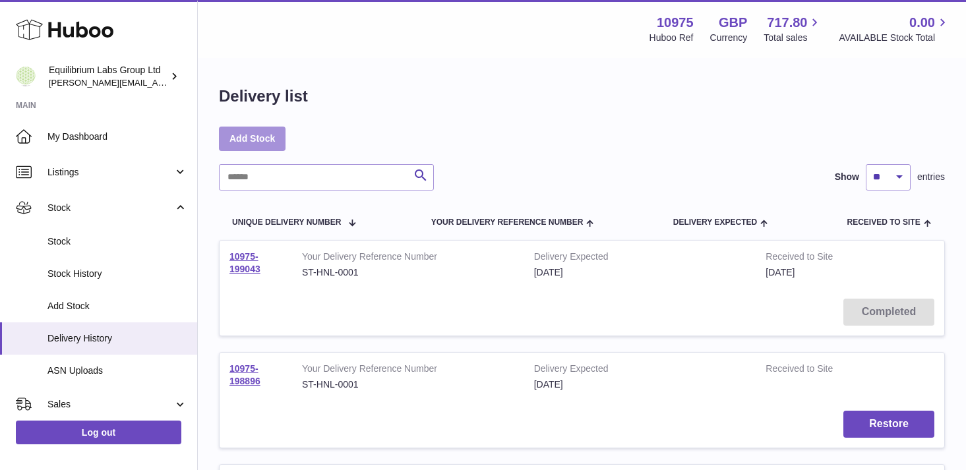
click at [260, 141] on link "Add Stock" at bounding box center [252, 139] width 67 height 24
